Goal: Check status

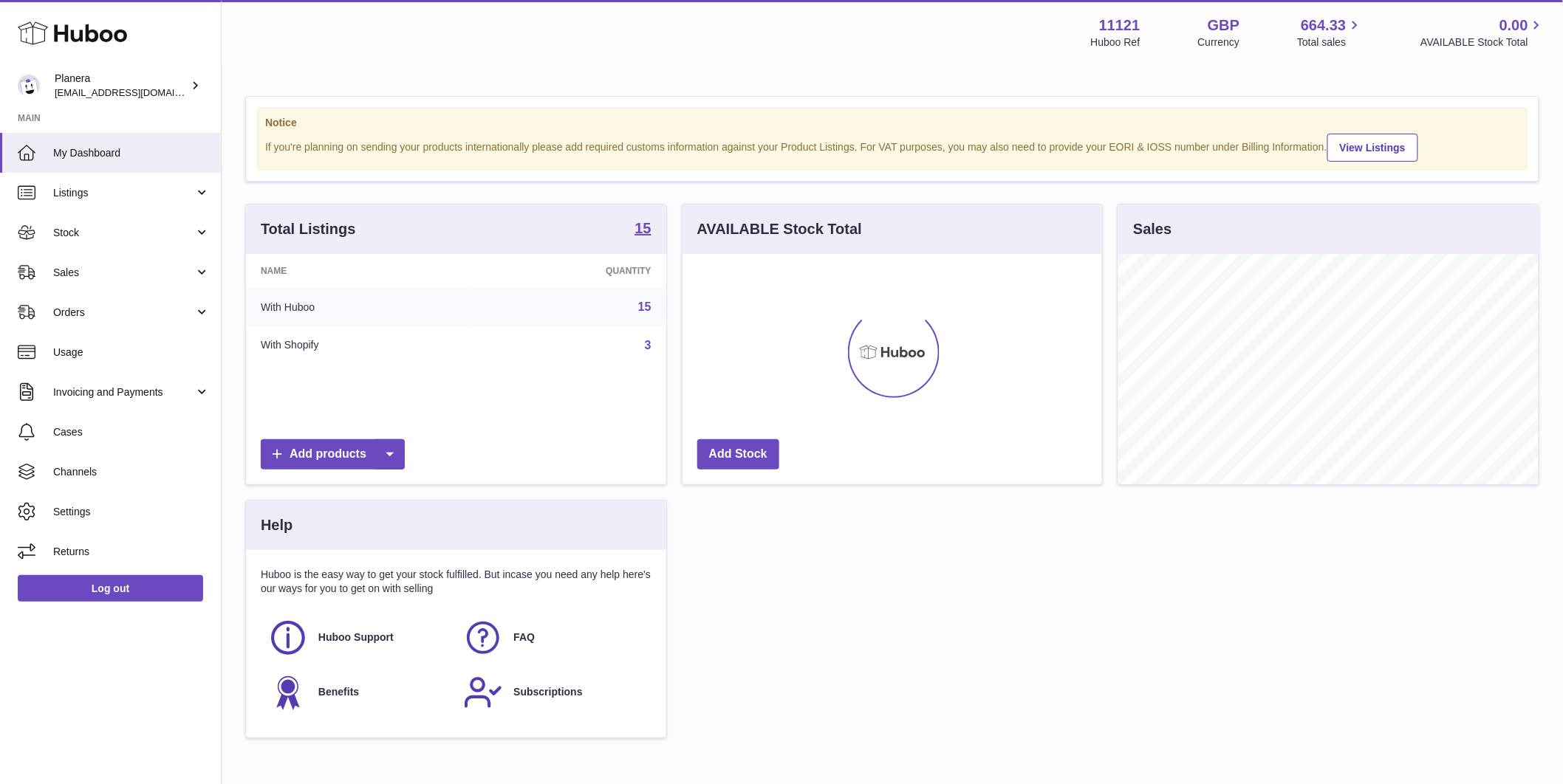
scroll to position [230, 419]
click at [116, 268] on span "Sales" at bounding box center [123, 272] width 141 height 14
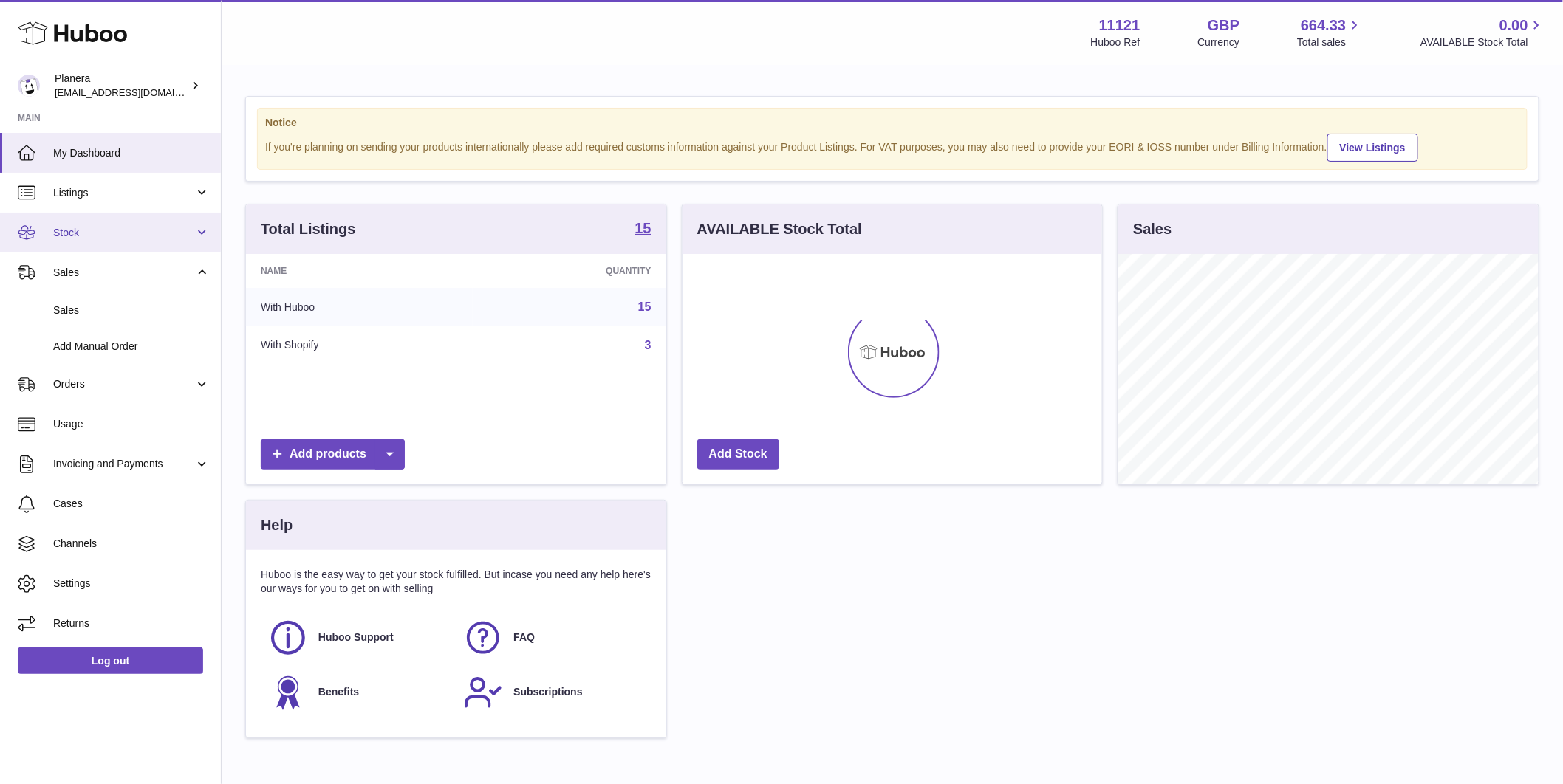
click at [92, 222] on link "Stock" at bounding box center [110, 232] width 221 height 40
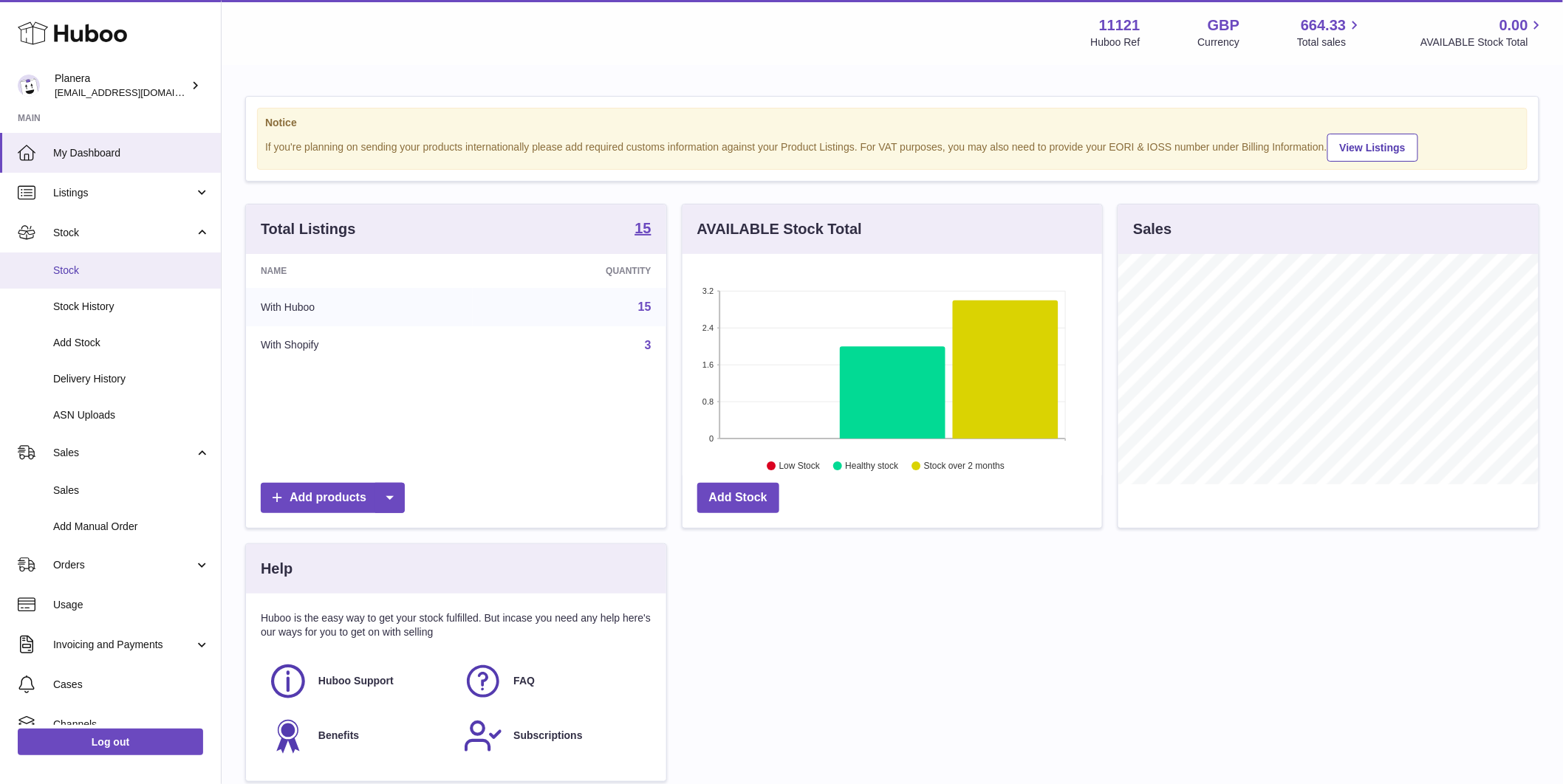
click at [91, 264] on span "Stock" at bounding box center [131, 270] width 156 height 14
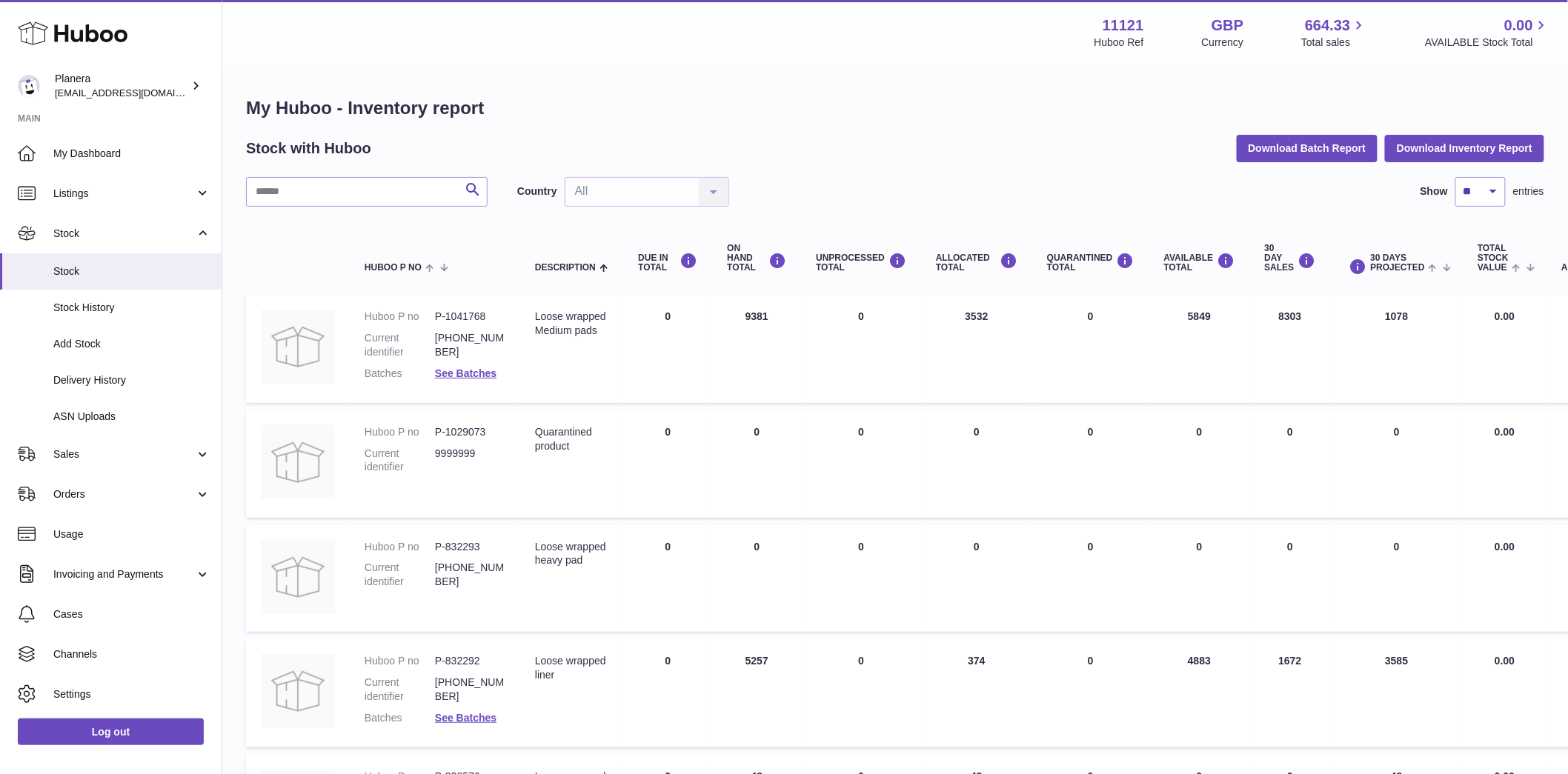
drag, startPoint x: 1213, startPoint y: 316, endPoint x: 1164, endPoint y: 317, distance: 49.0
click at [1164, 317] on td "AVAILABLE Total 5849" at bounding box center [1200, 348] width 101 height 108
copy td "5849"
click at [750, 313] on td "ON HAND Total 9381" at bounding box center [756, 348] width 89 height 108
